Goal: Task Accomplishment & Management: Use online tool/utility

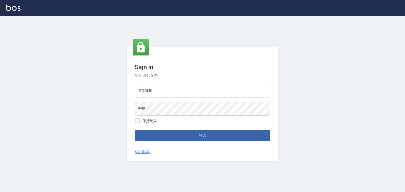
click at [155, 86] on input "電話號碼" at bounding box center [203, 91] width 136 height 14
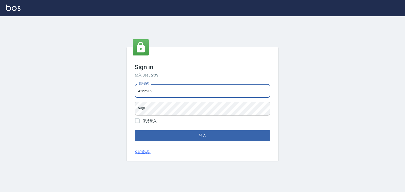
type input "4265909"
click at [135, 130] on button "登入" at bounding box center [203, 135] width 136 height 11
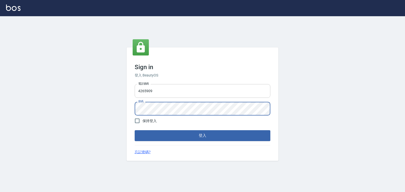
click at [135, 130] on button "登入" at bounding box center [203, 135] width 136 height 11
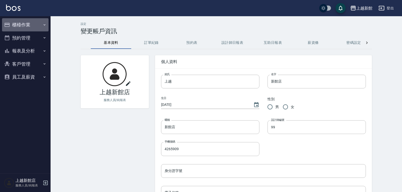
click at [23, 28] on button "櫃檯作業" at bounding box center [25, 24] width 47 height 13
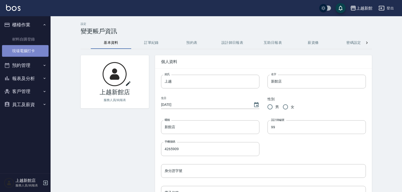
click at [21, 53] on link "現場電腦打卡" at bounding box center [25, 51] width 47 height 12
